Goal: Navigation & Orientation: Find specific page/section

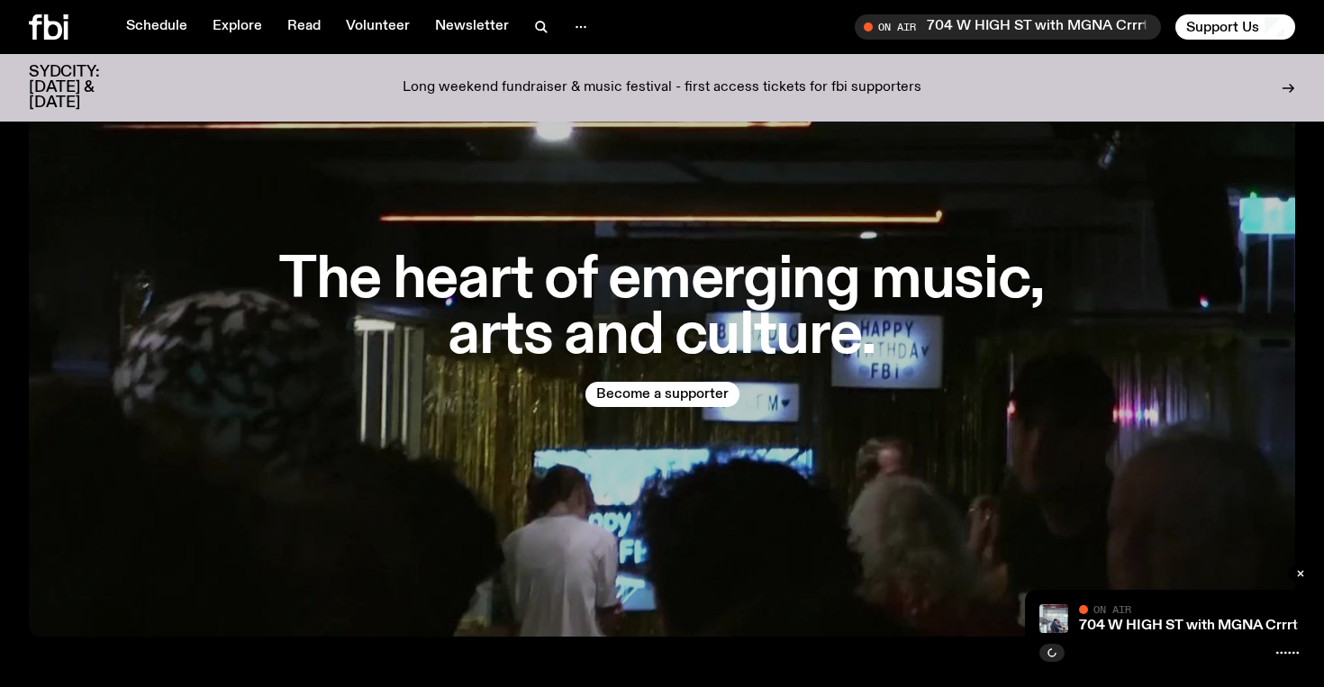
scroll to position [132, 0]
click at [155, 32] on link "Schedule" at bounding box center [156, 26] width 83 height 25
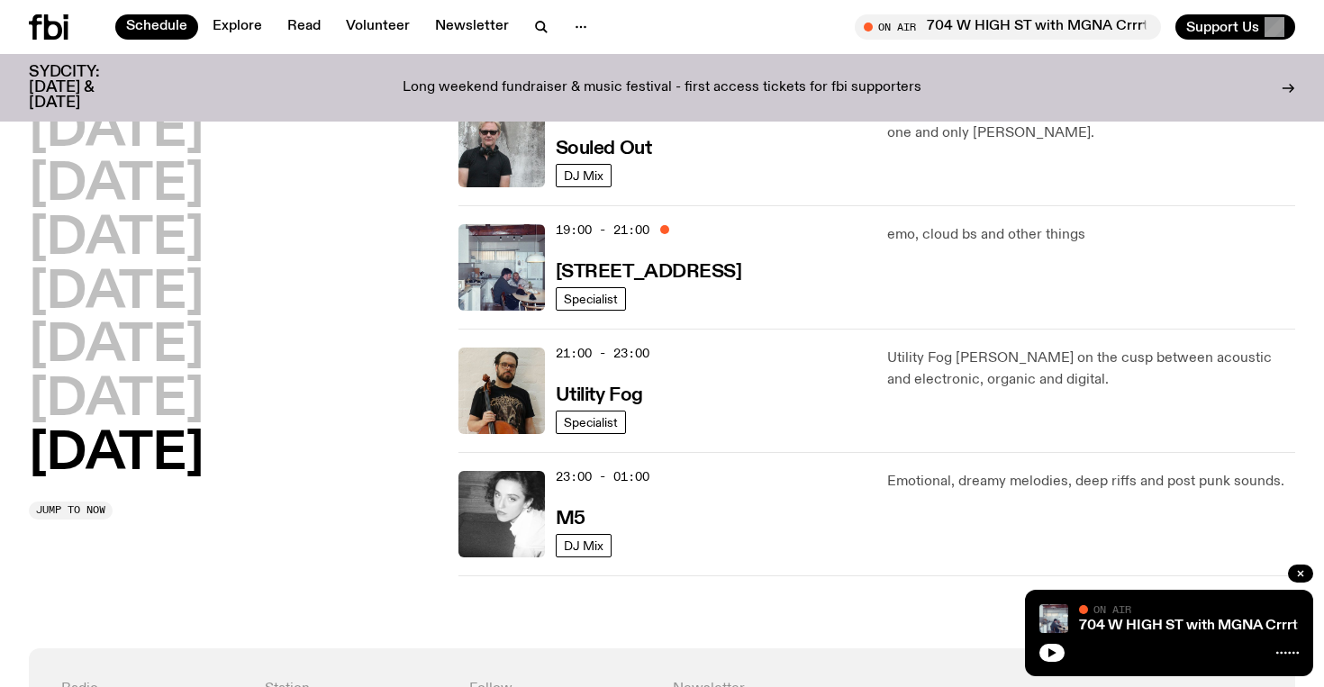
scroll to position [1184, 0]
click at [616, 391] on h3 "Utility Fog" at bounding box center [599, 396] width 87 height 19
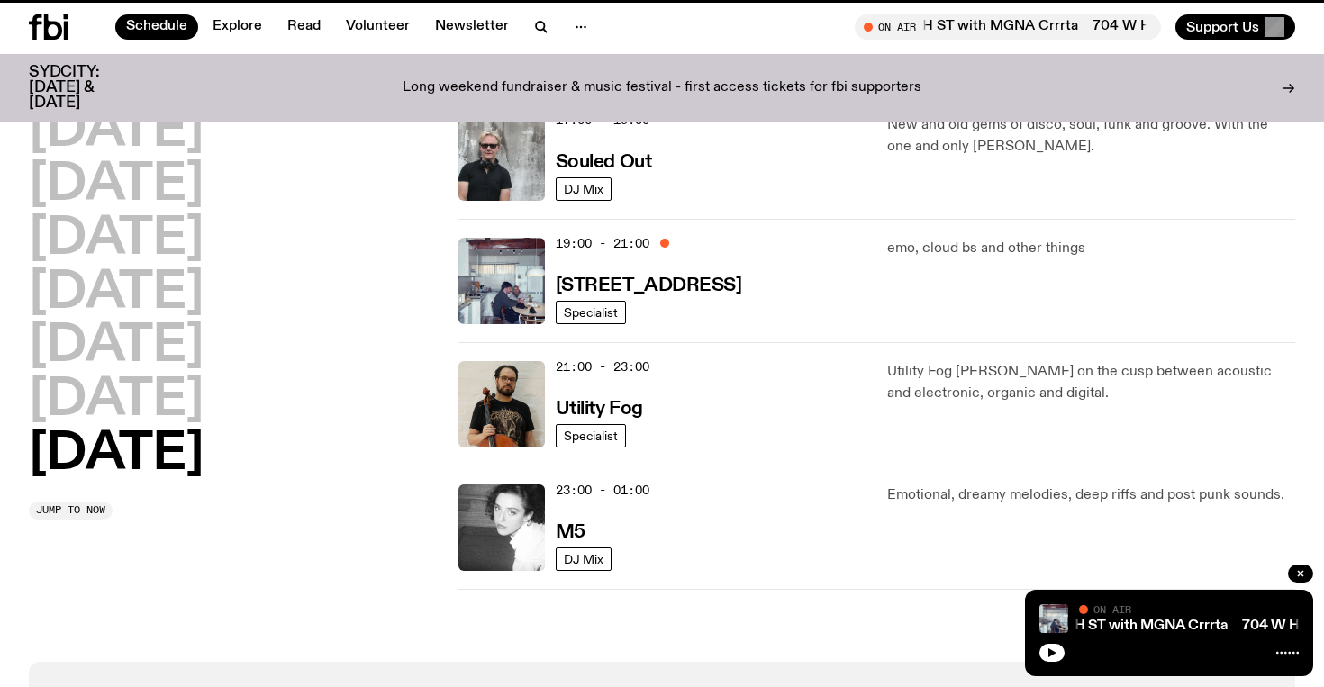
scroll to position [1170, 0]
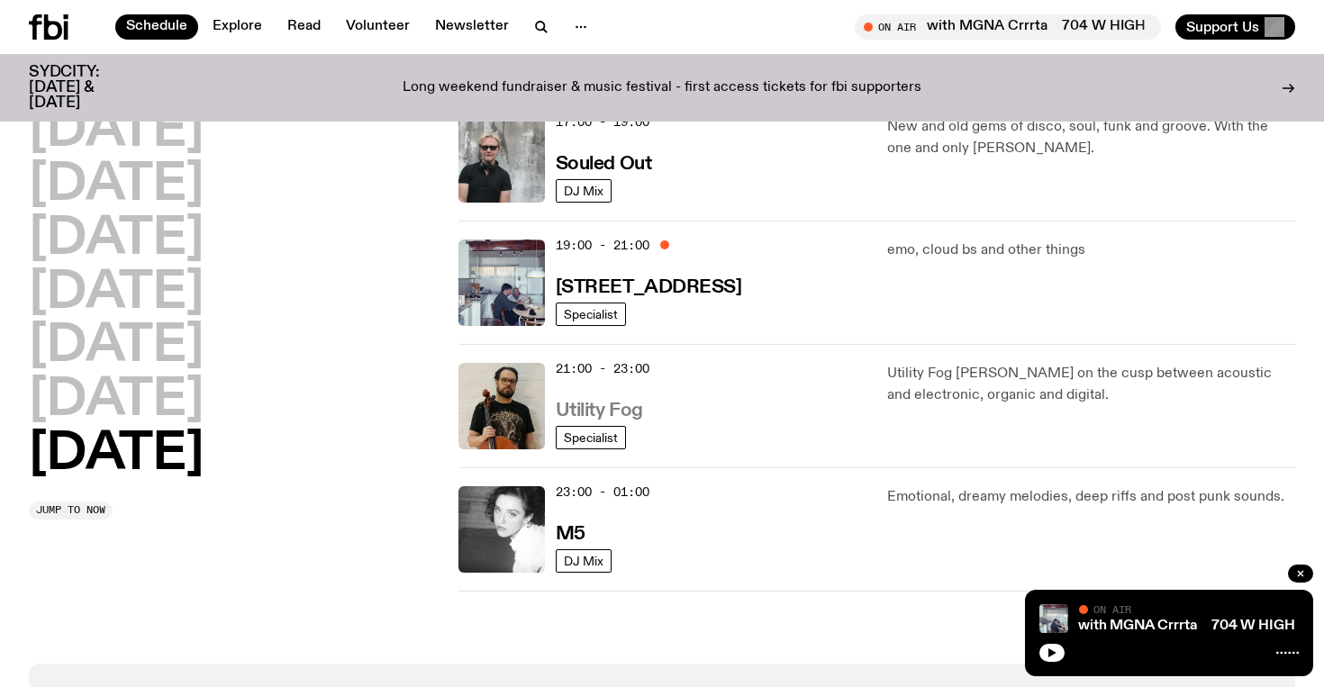
click at [639, 413] on h3 "Utility Fog" at bounding box center [599, 411] width 87 height 19
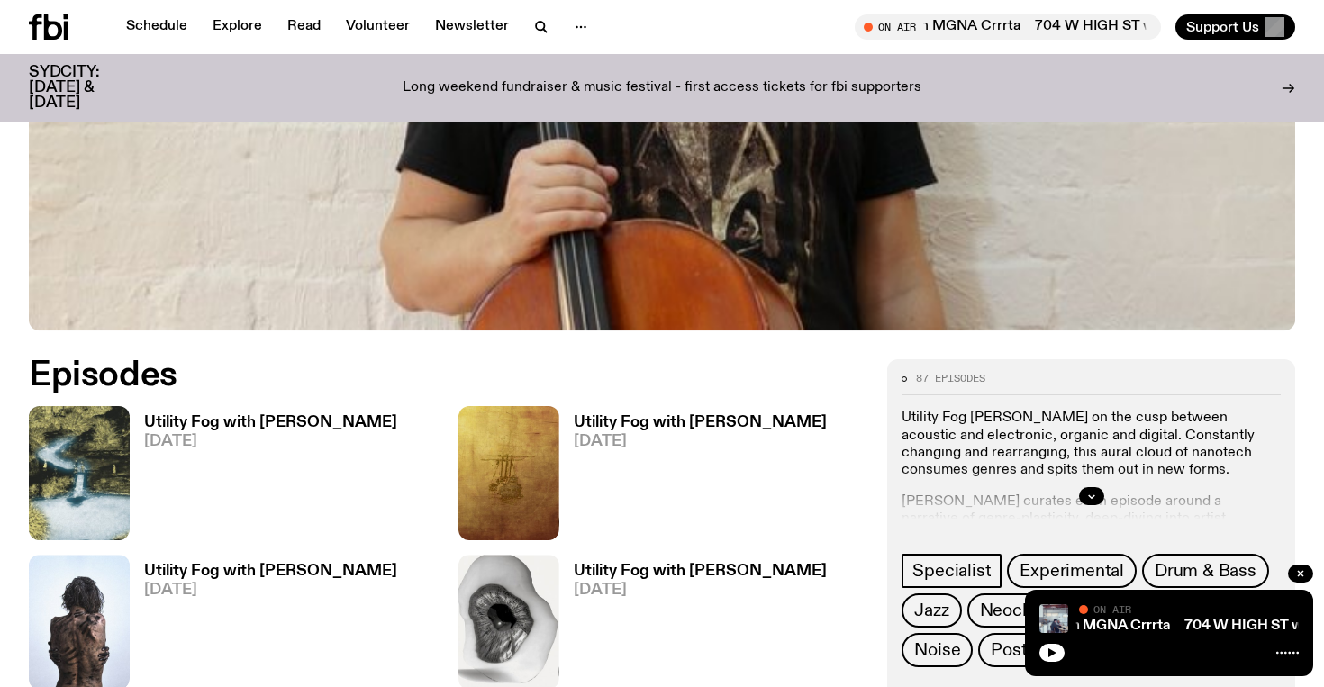
scroll to position [555, 0]
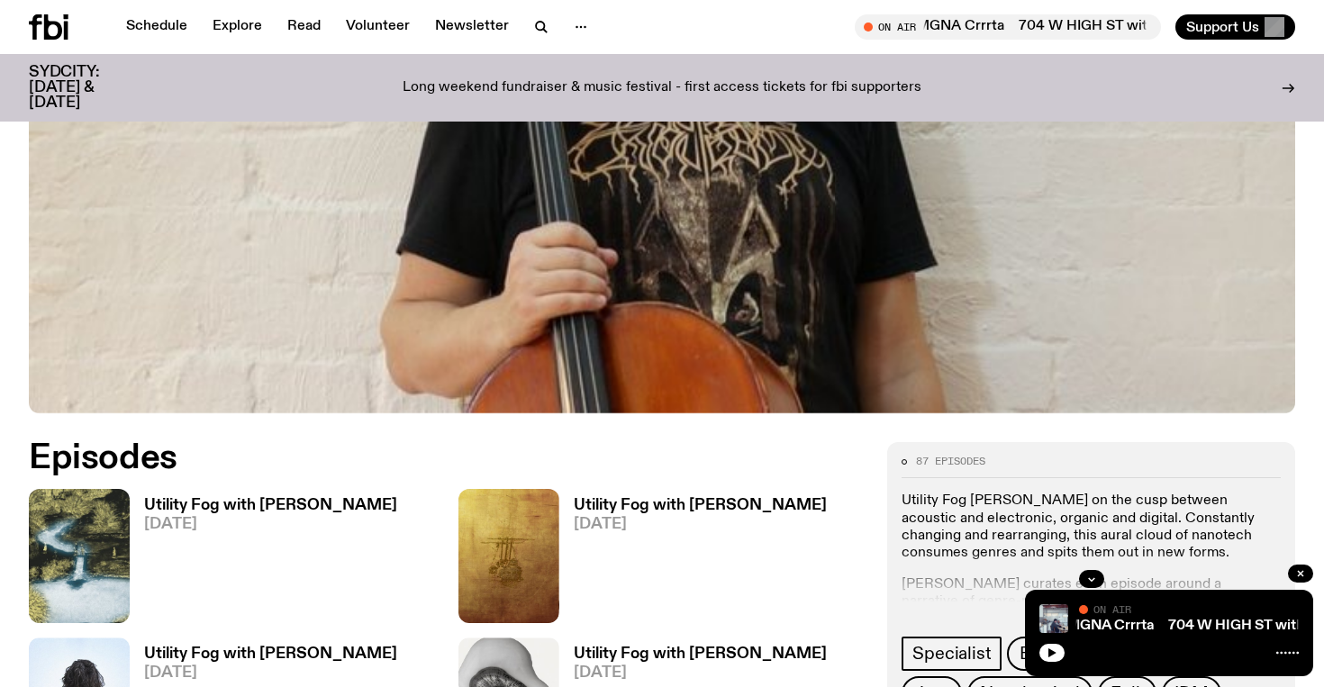
click at [231, 505] on h3 "Utility Fog with [PERSON_NAME]" at bounding box center [270, 505] width 253 height 15
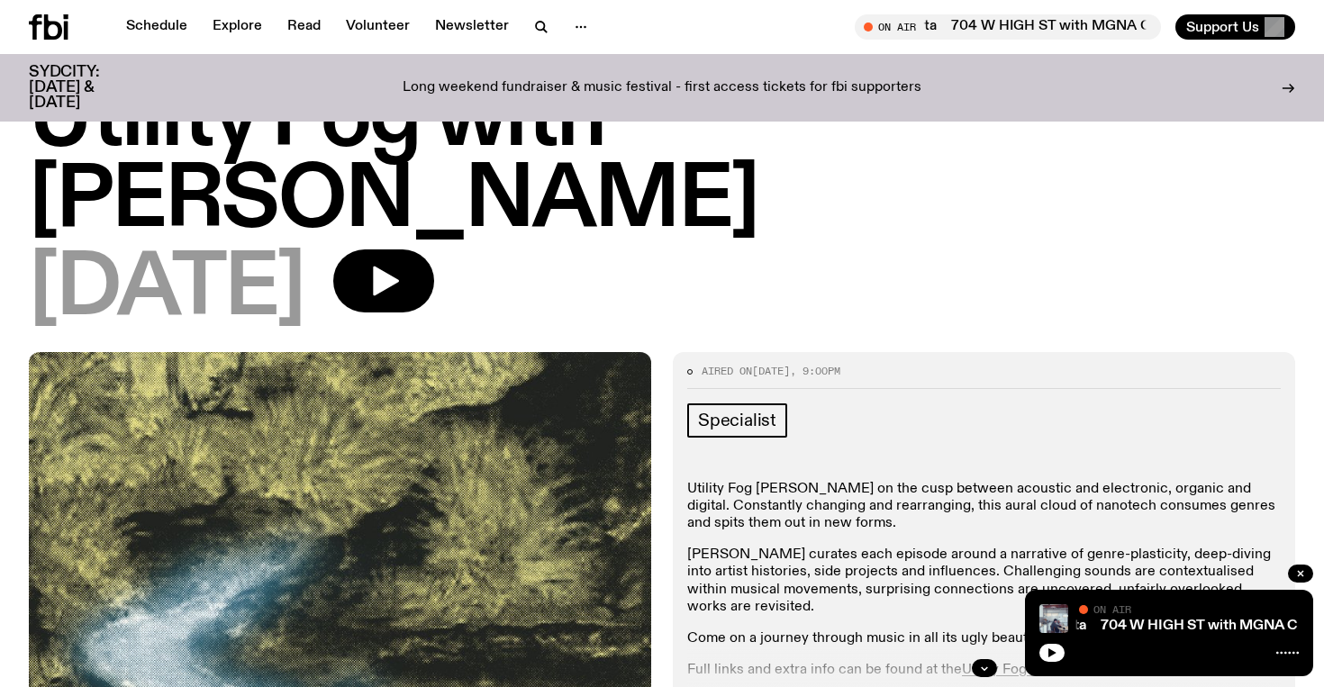
scroll to position [76, 0]
